Goal: Task Accomplishment & Management: Use online tool/utility

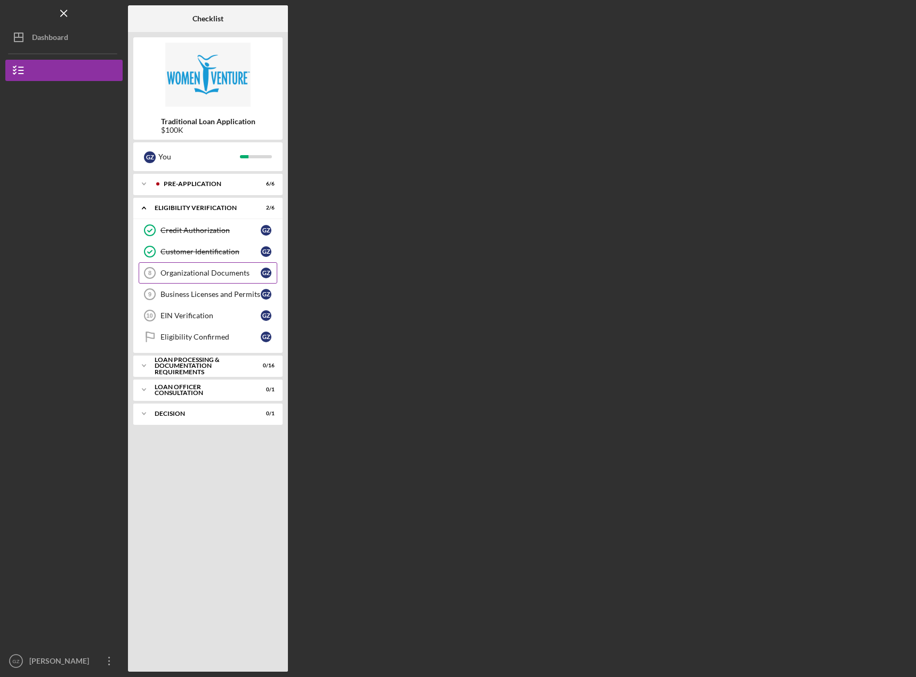
click at [195, 275] on div "Organizational Documents" at bounding box center [211, 273] width 100 height 9
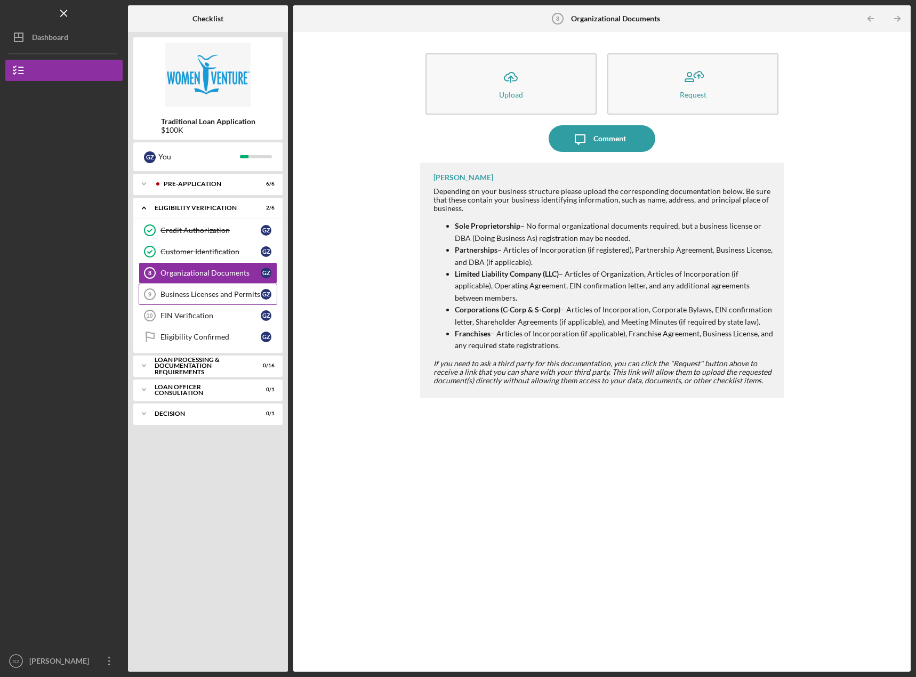
click at [205, 292] on div "Business Licenses and Permits" at bounding box center [211, 294] width 100 height 9
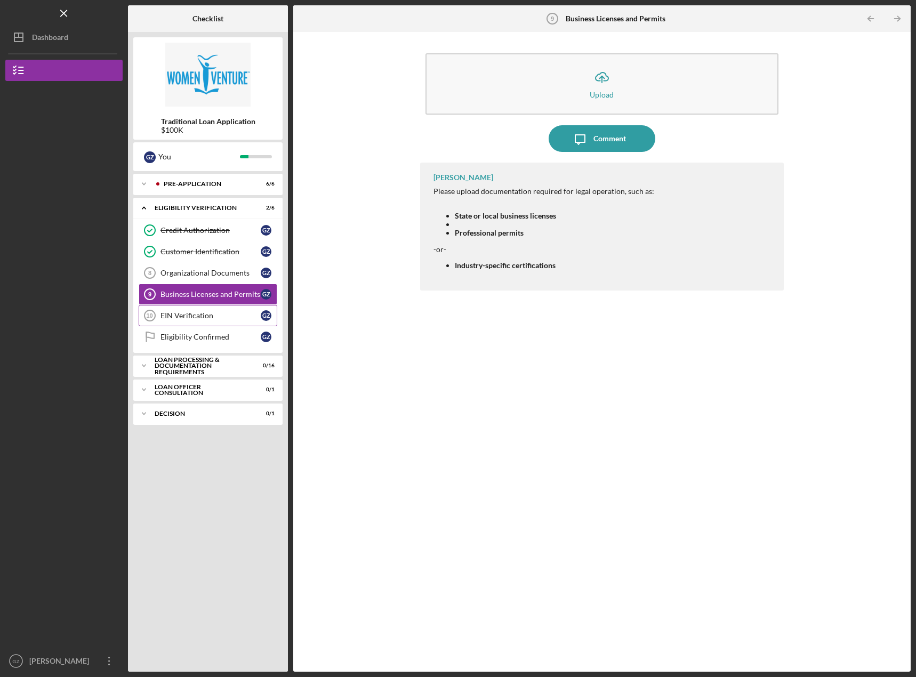
click at [204, 319] on div "EIN Verification" at bounding box center [211, 315] width 100 height 9
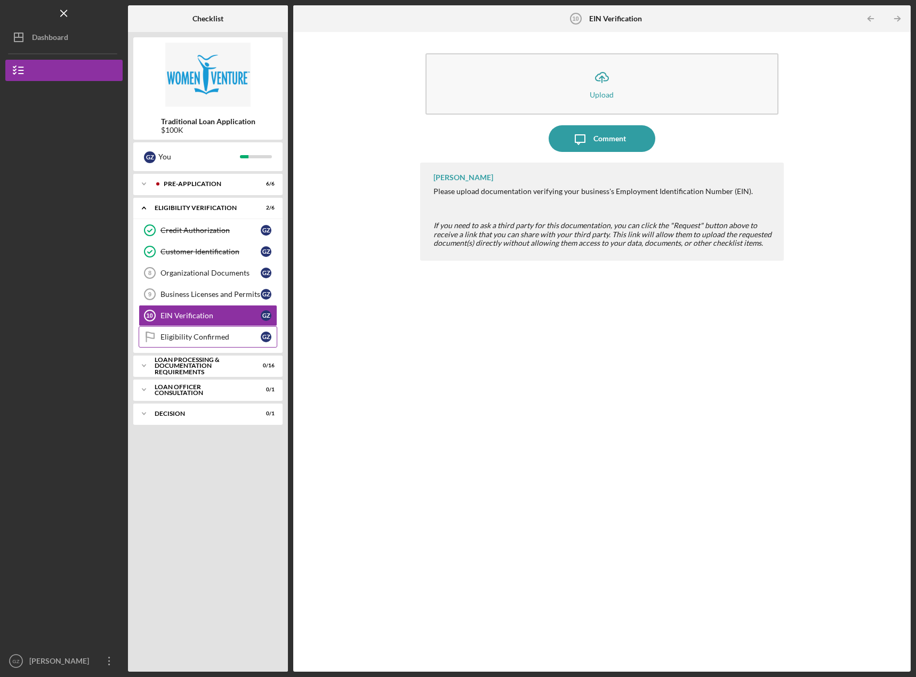
click at [220, 339] on div "Eligibility Confirmed" at bounding box center [211, 337] width 100 height 9
